Goal: Check status: Check status

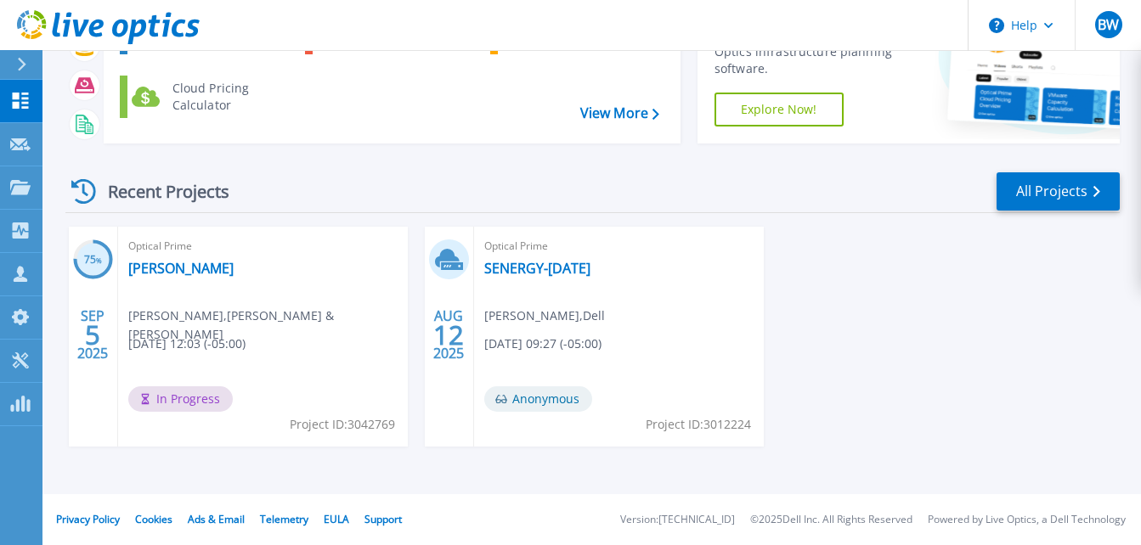
scroll to position [57, 0]
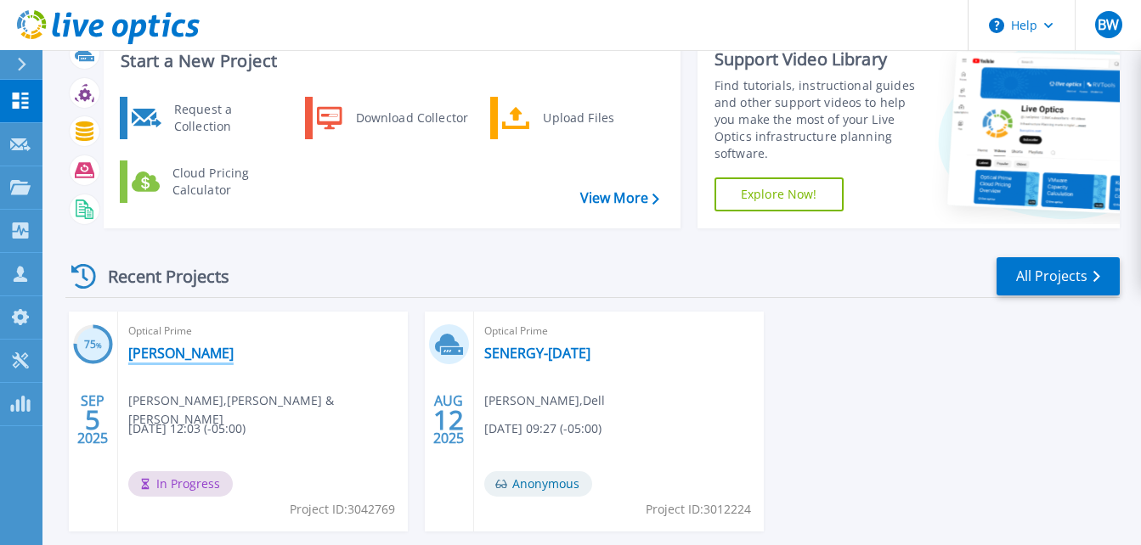
click at [168, 357] on link "[PERSON_NAME]" at bounding box center [180, 353] width 105 height 17
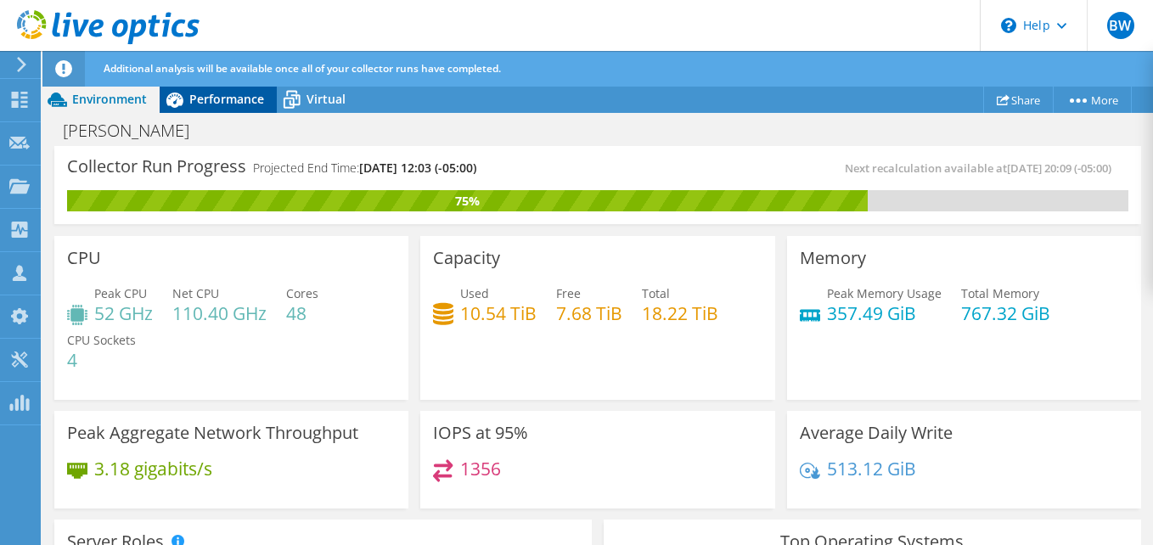
click at [215, 99] on span "Performance" at bounding box center [226, 99] width 75 height 16
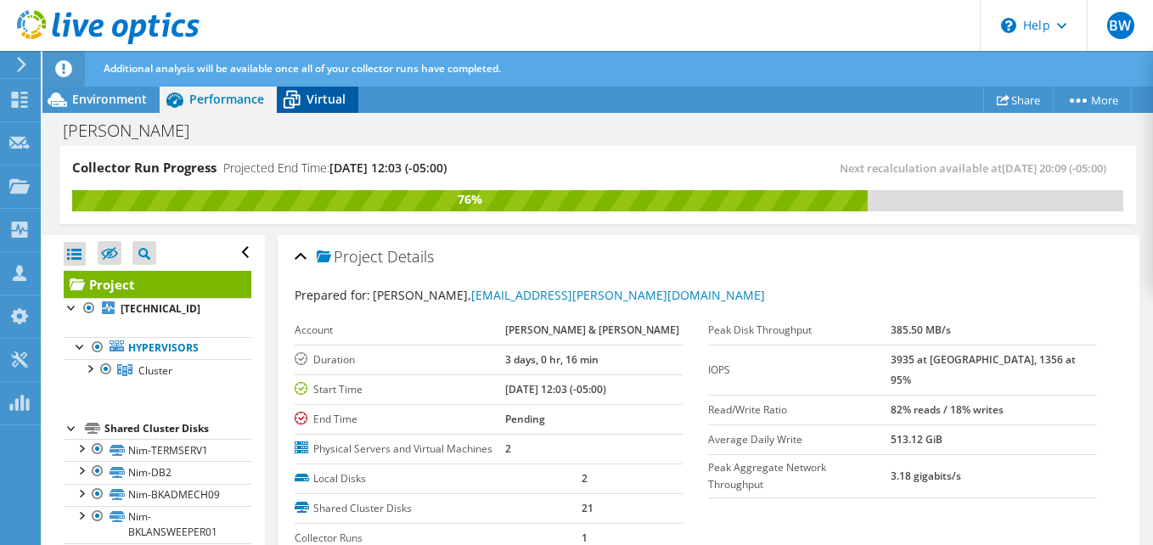
click at [302, 97] on icon at bounding box center [292, 100] width 30 height 30
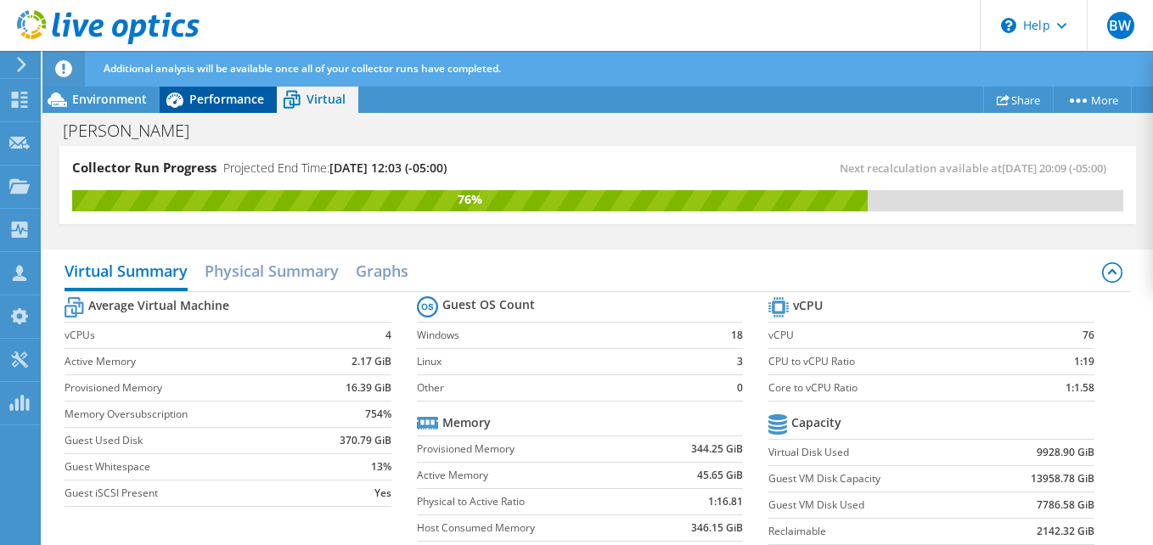
click at [230, 88] on div "Performance" at bounding box center [218, 99] width 117 height 27
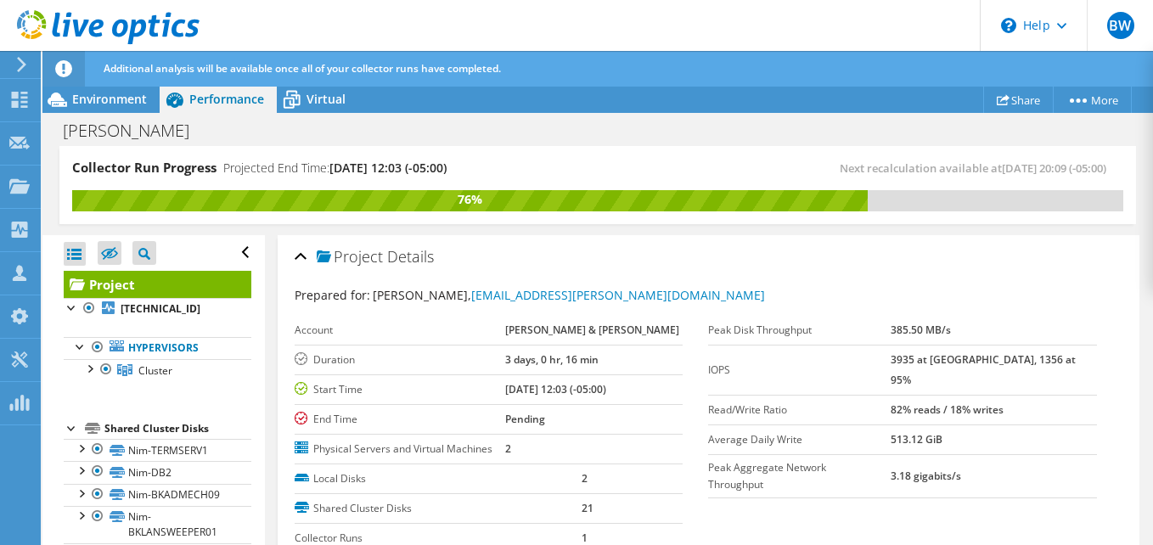
click at [853, 286] on div "Prepared for: Sean Gray, sgray@bourn-koch.com" at bounding box center [709, 296] width 828 height 20
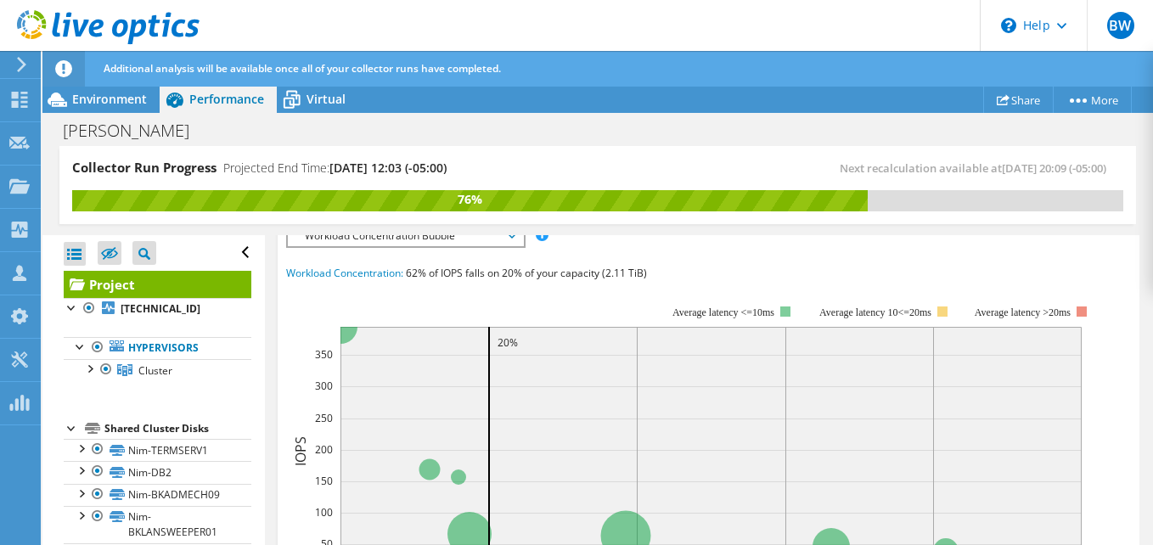
scroll to position [340, 0]
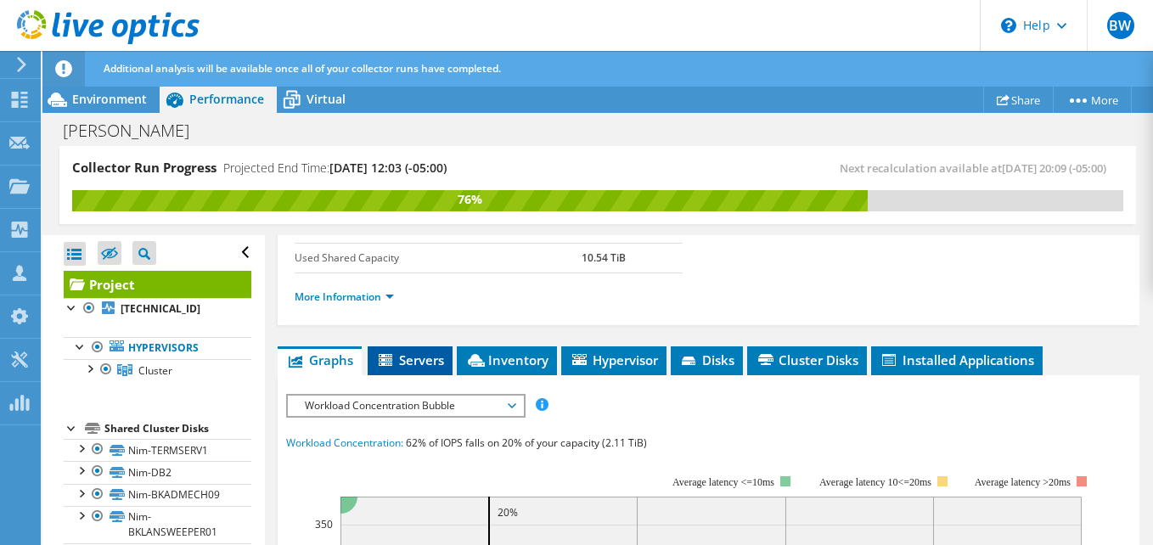
click at [420, 364] on span "Servers" at bounding box center [410, 360] width 68 height 17
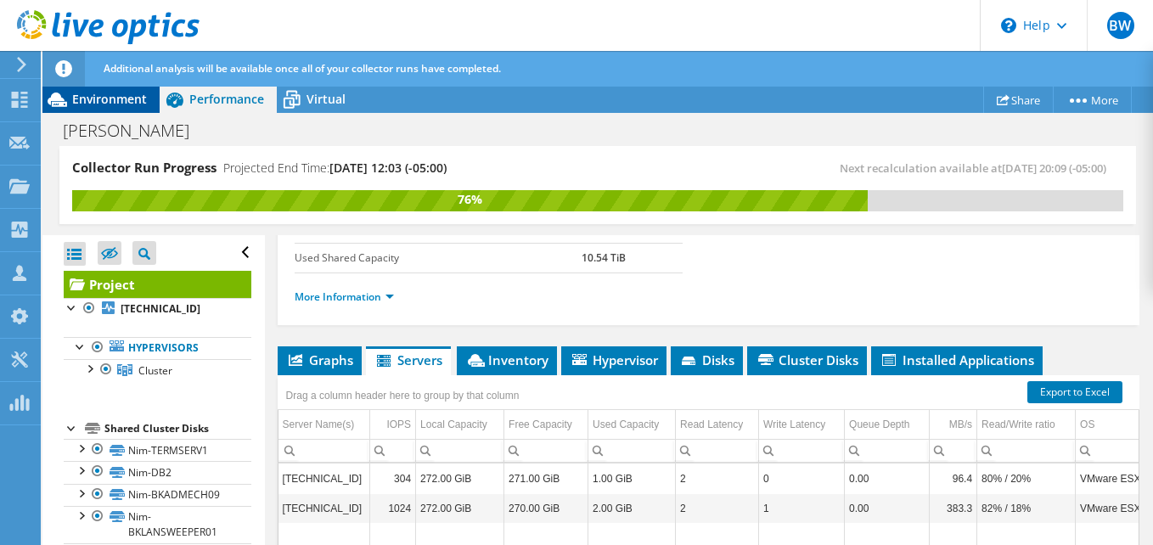
click at [119, 92] on span "Environment" at bounding box center [109, 99] width 75 height 16
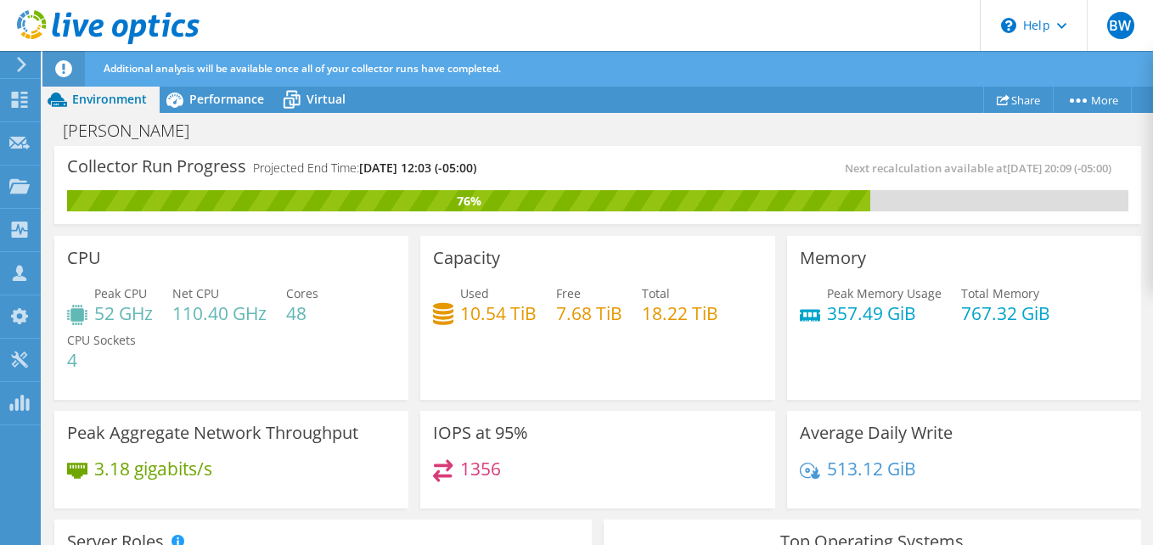
click at [88, 12] on icon at bounding box center [108, 27] width 183 height 35
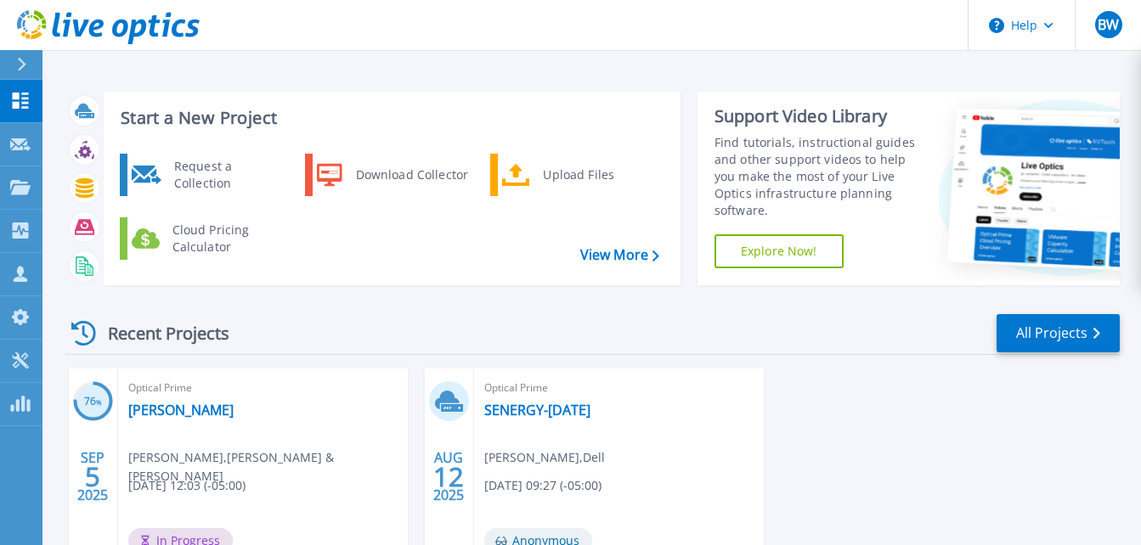
scroll to position [142, 0]
